Goal: Find specific page/section: Find specific page/section

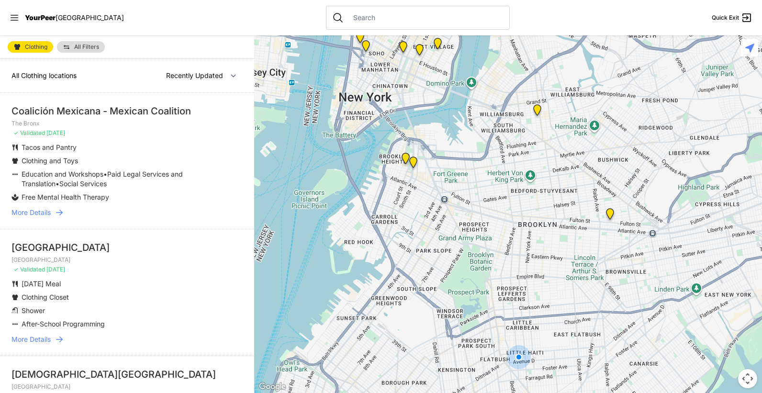
select select "nearby"
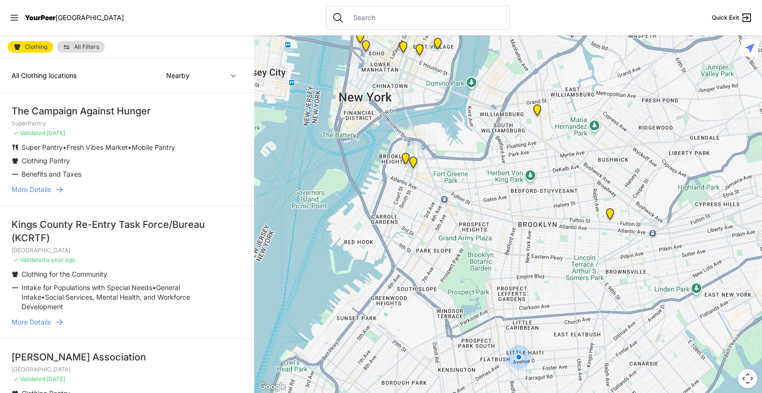
click at [404, 156] on img "Brooklyn" at bounding box center [406, 160] width 12 height 15
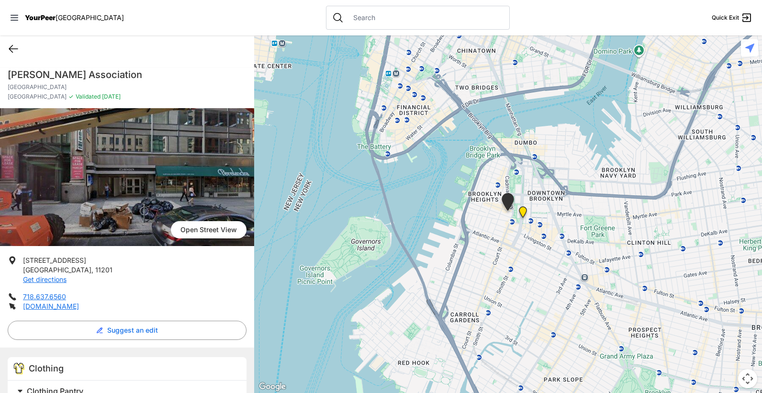
click at [11, 44] on icon at bounding box center [13, 48] width 11 height 11
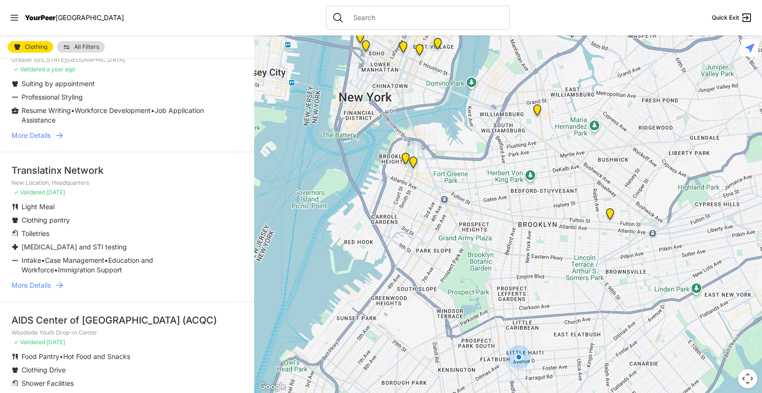
scroll to position [1579, 0]
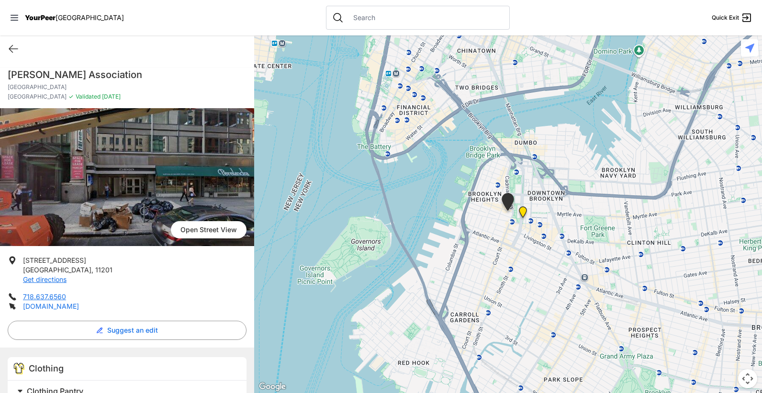
click at [69, 309] on link "www.osborneny.org" at bounding box center [51, 306] width 56 height 8
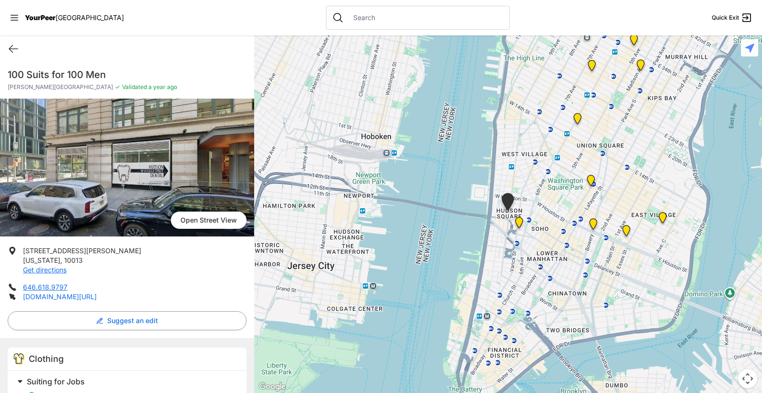
click at [62, 299] on link "www.100suitsnyc.org/programs" at bounding box center [60, 296] width 74 height 8
